Goal: Feedback & Contribution: Leave review/rating

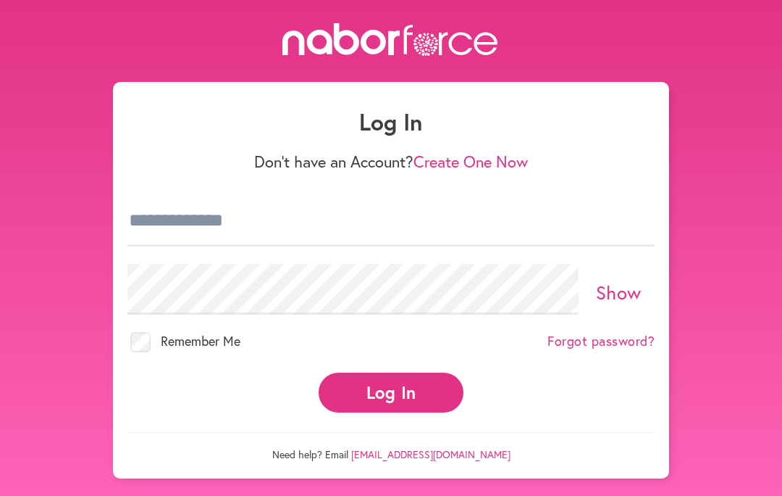
click at [509, 167] on link "Create One Now" at bounding box center [471, 161] width 114 height 21
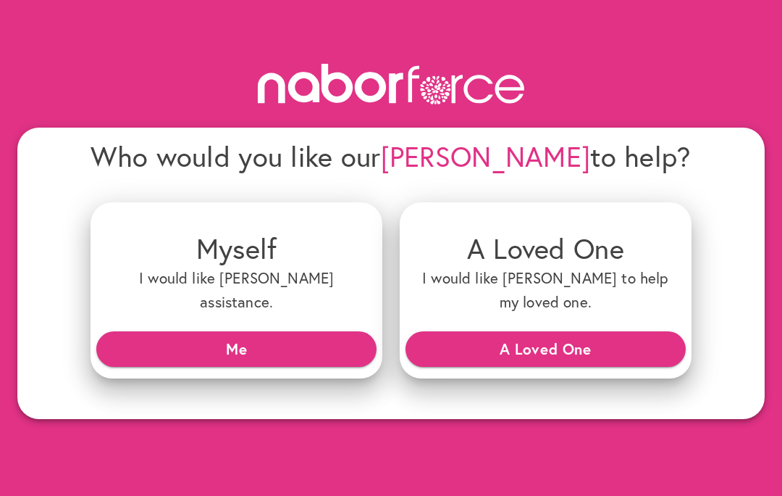
click at [0, 351] on div "Who would you like our [PERSON_NAME] to help? Myself I would like [PERSON_NAME]…" at bounding box center [391, 235] width 782 height 367
click at [0, 352] on div "Who would you like our [PERSON_NAME] to help? Myself I would like [PERSON_NAME]…" at bounding box center [391, 235] width 782 height 367
click at [146, 342] on span "Me" at bounding box center [236, 348] width 257 height 26
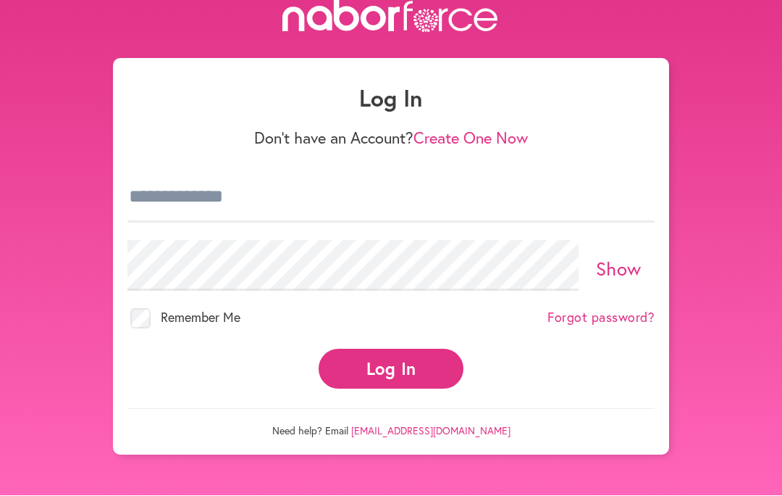
scroll to position [31, 0]
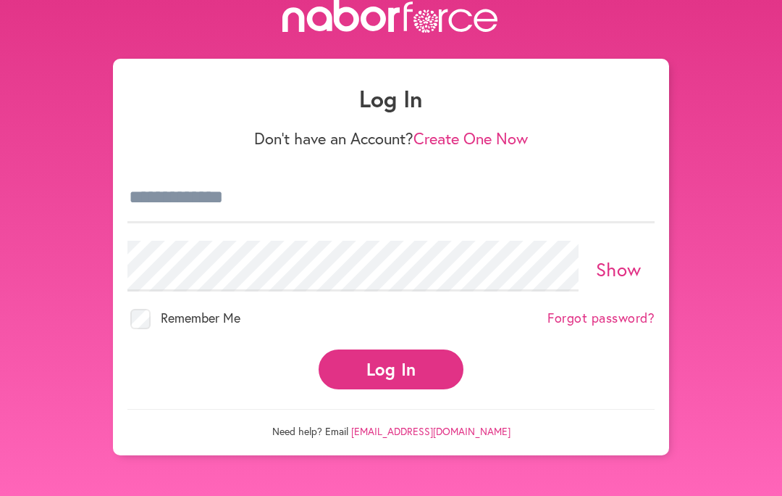
click at [484, 136] on link "Create One Now" at bounding box center [471, 138] width 114 height 21
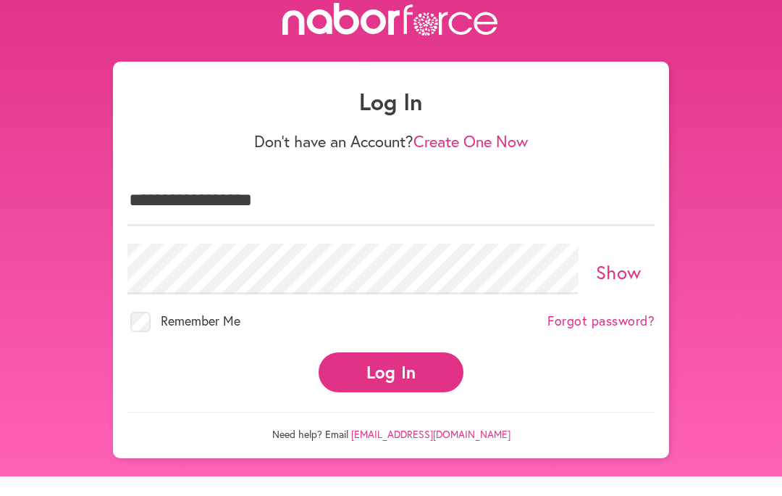
type input "**********"
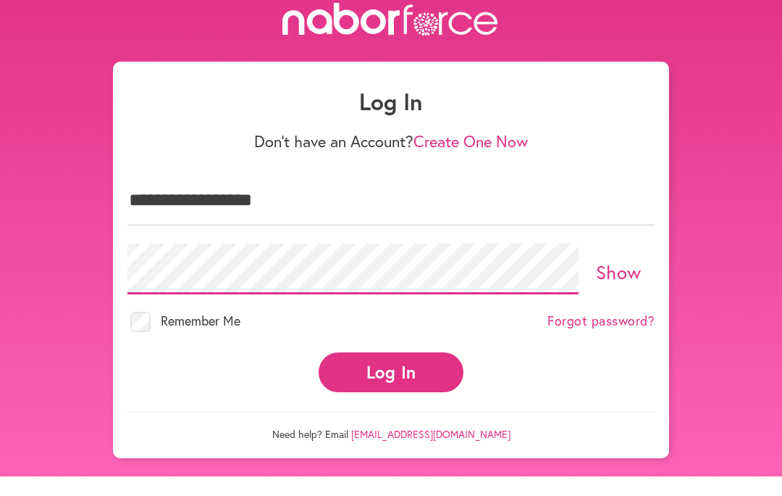
scroll to position [20, 0]
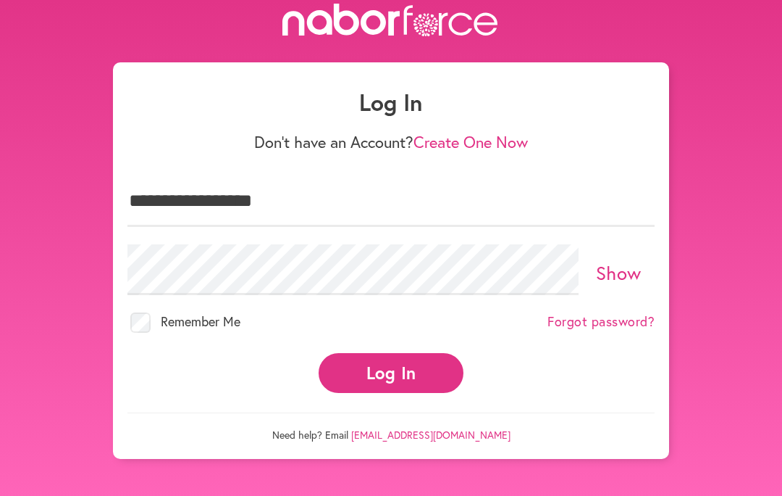
click at [387, 379] on button "Log In" at bounding box center [391, 373] width 145 height 40
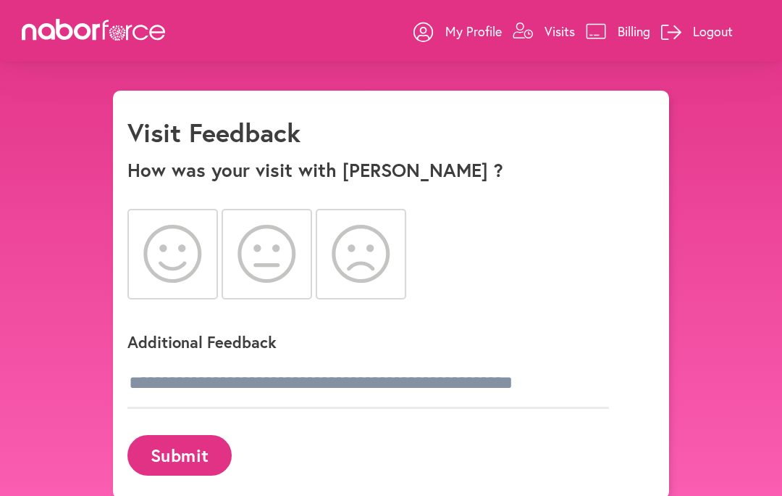
click at [181, 255] on icon at bounding box center [172, 254] width 59 height 58
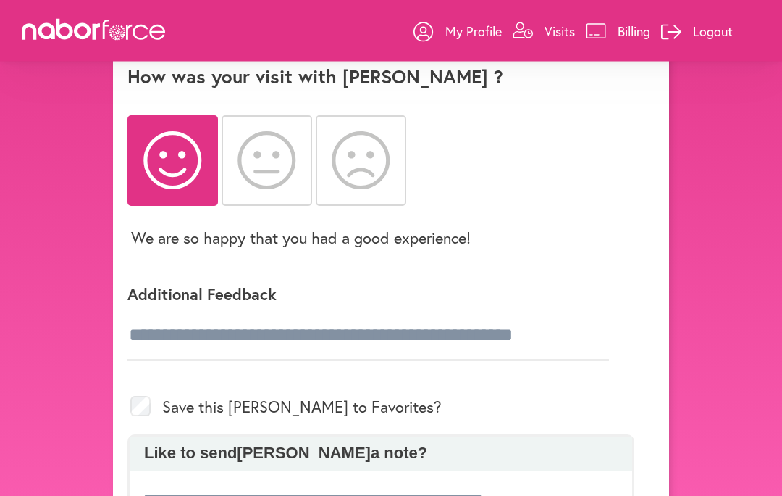
scroll to position [93, 0]
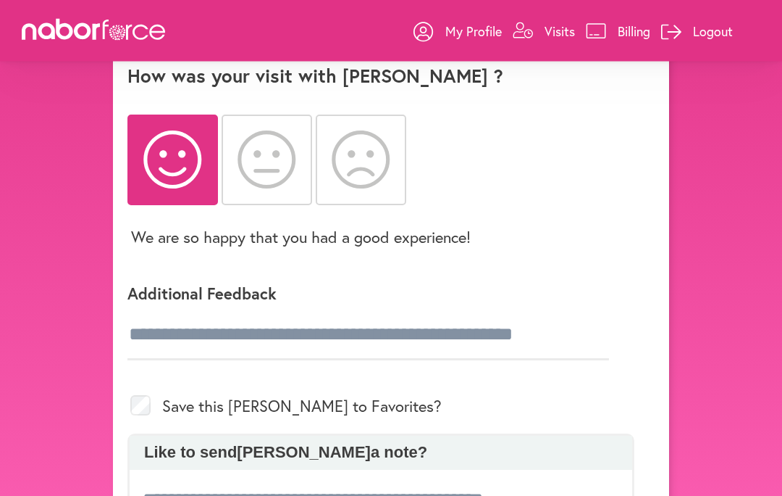
click at [196, 459] on p "Like to send [PERSON_NAME] a note?" at bounding box center [381, 452] width 488 height 19
click at [214, 495] on input at bounding box center [369, 500] width 456 height 51
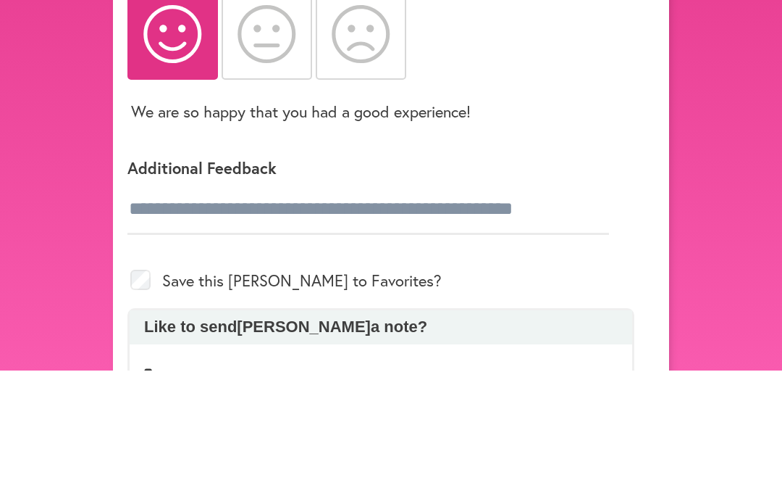
scroll to position [220, 0]
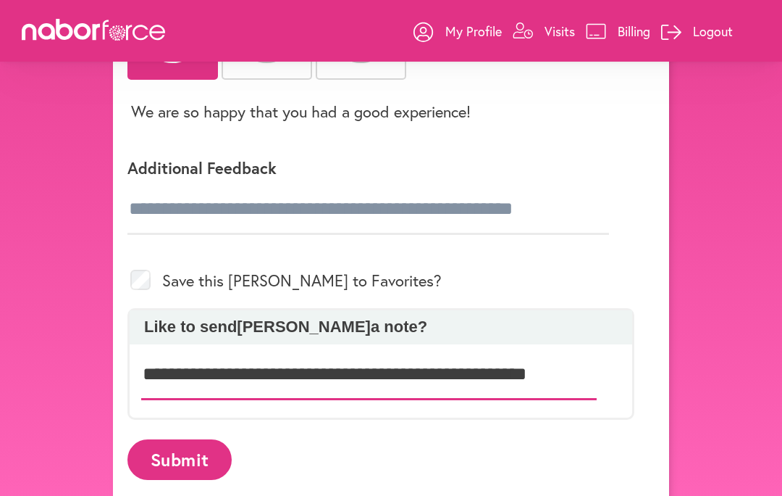
click at [559, 387] on input "**********" at bounding box center [369, 374] width 456 height 51
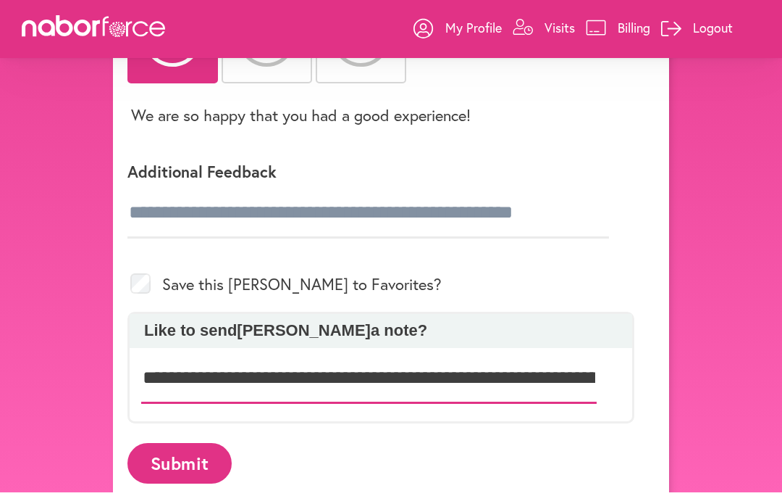
scroll to position [218, 0]
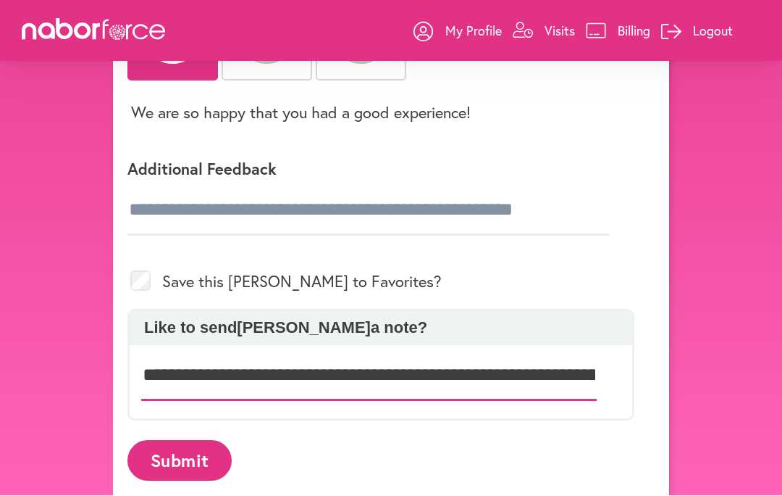
type input "**********"
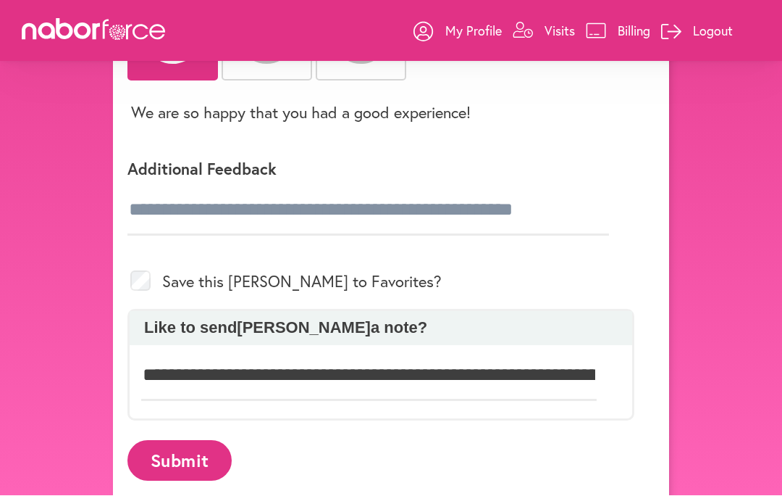
click at [195, 463] on button "Submit" at bounding box center [180, 460] width 104 height 40
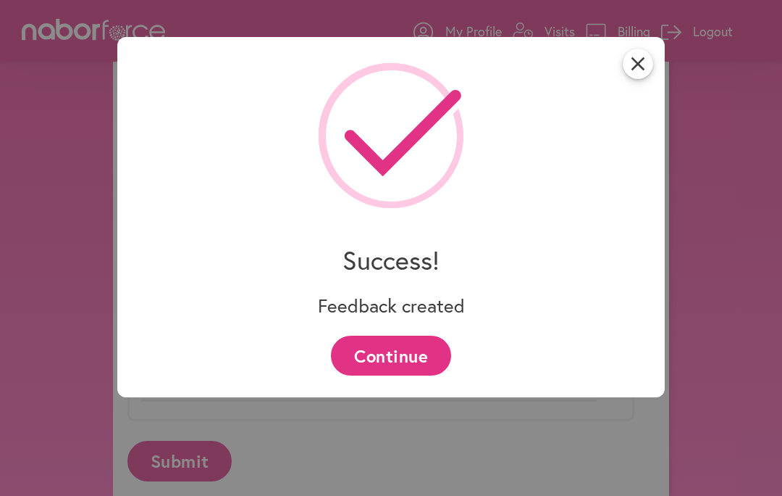
scroll to position [180, 0]
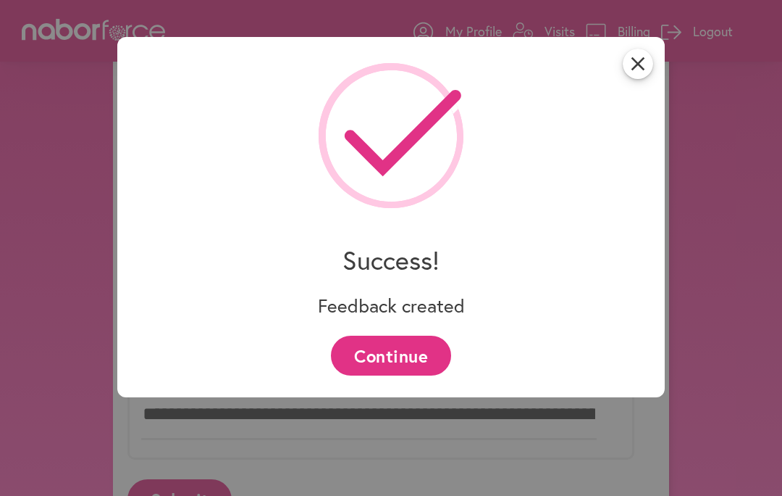
click at [577, 425] on div "close Success! Feedback created Continue" at bounding box center [391, 248] width 782 height 496
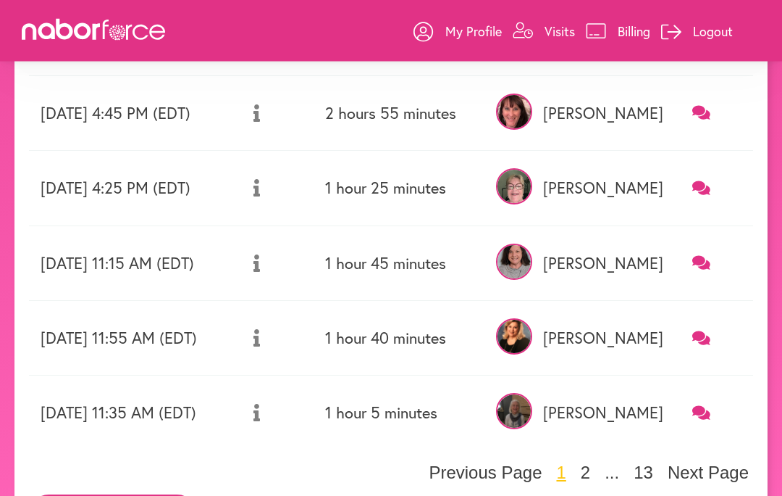
scroll to position [560, 0]
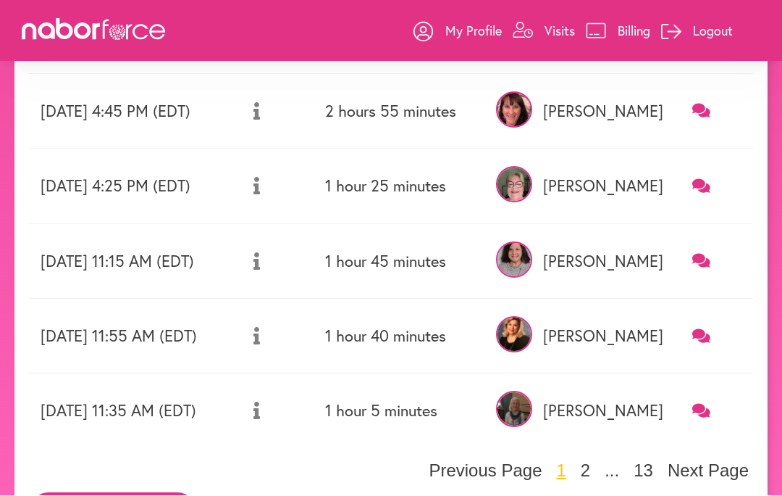
click at [731, 475] on button "Next Page" at bounding box center [709, 471] width 90 height 22
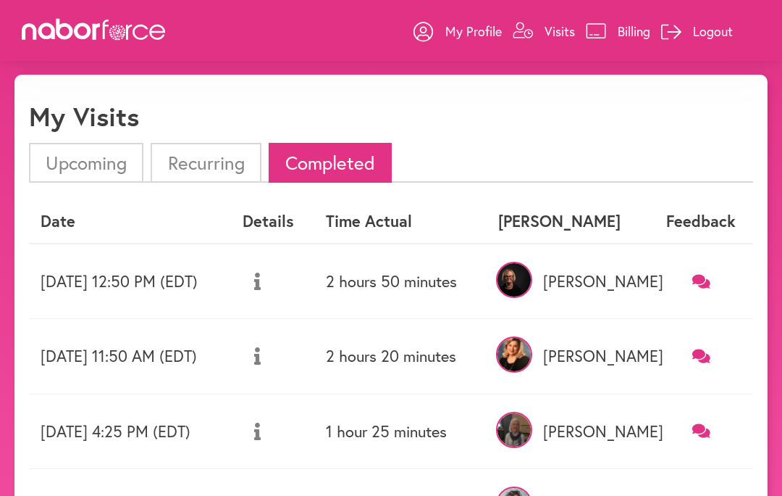
scroll to position [0, 0]
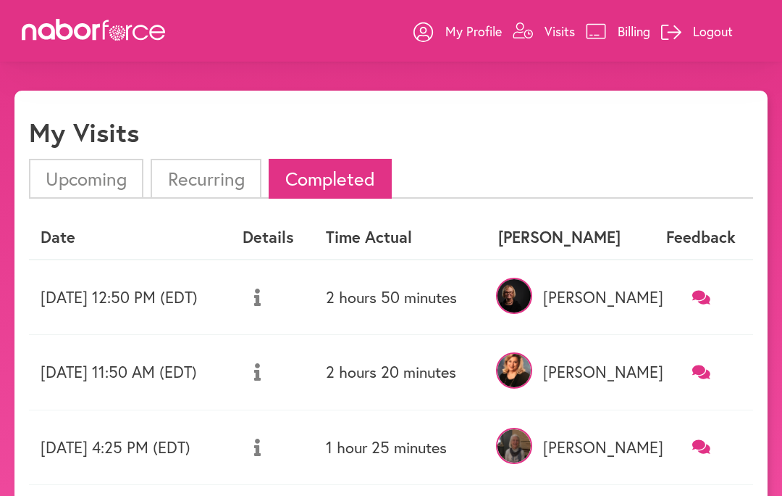
click at [710, 35] on p "Logout" at bounding box center [713, 30] width 40 height 17
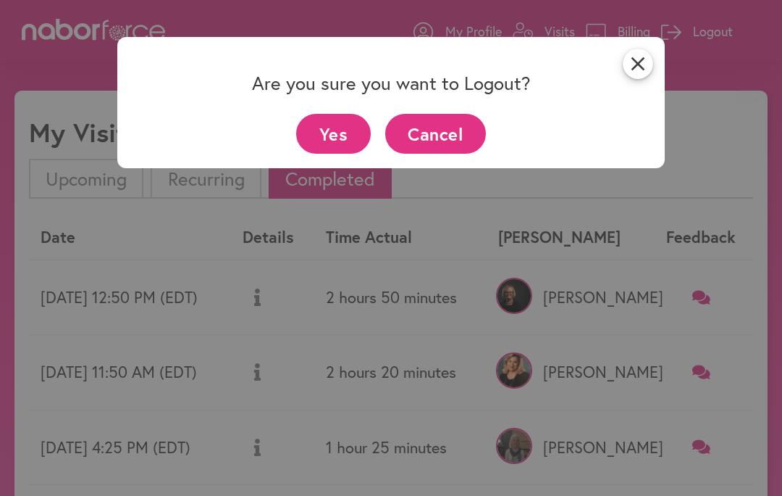
click at [351, 147] on button "Yes" at bounding box center [333, 134] width 75 height 40
